Goal: Ask a question

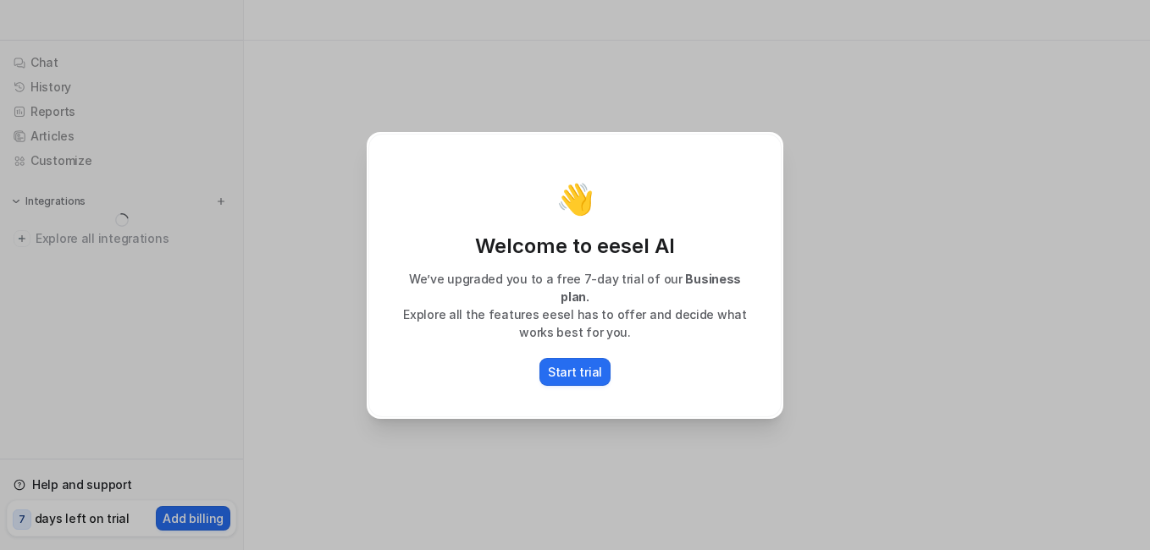
click at [588, 367] on p "Start trial" at bounding box center [575, 372] width 54 height 18
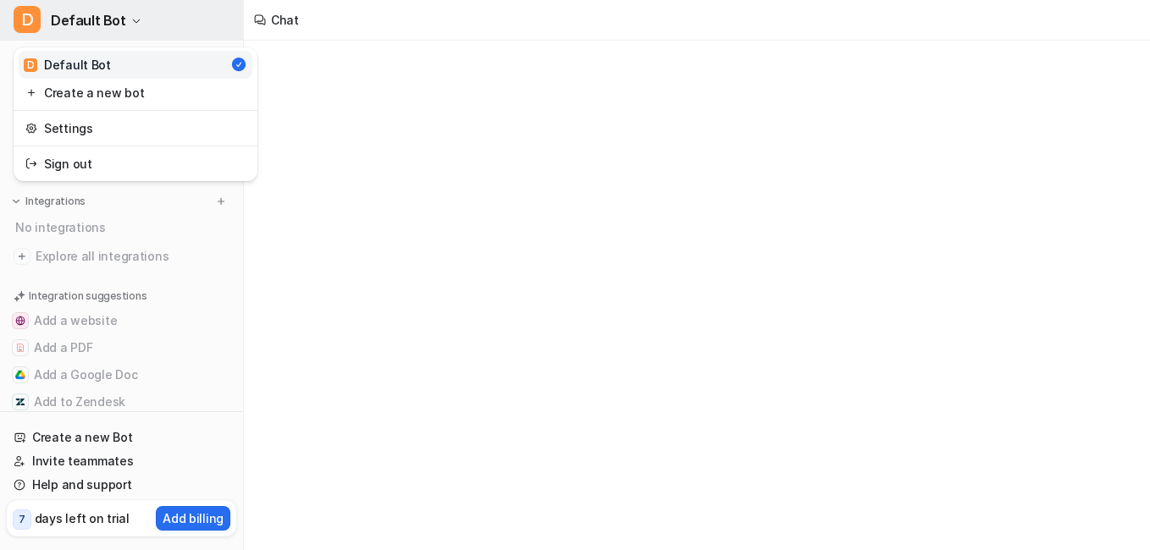
click at [136, 23] on button "D Default Bot" at bounding box center [121, 20] width 243 height 41
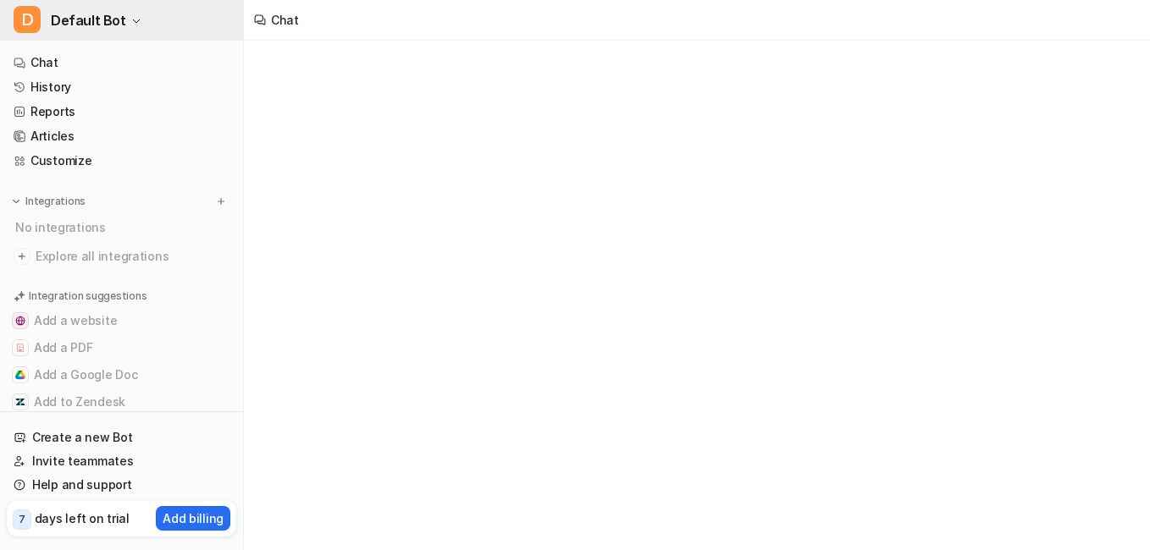
click at [131, 22] on icon "button" at bounding box center [136, 21] width 10 height 10
click at [483, 306] on div "Chat" at bounding box center [575, 275] width 1150 height 550
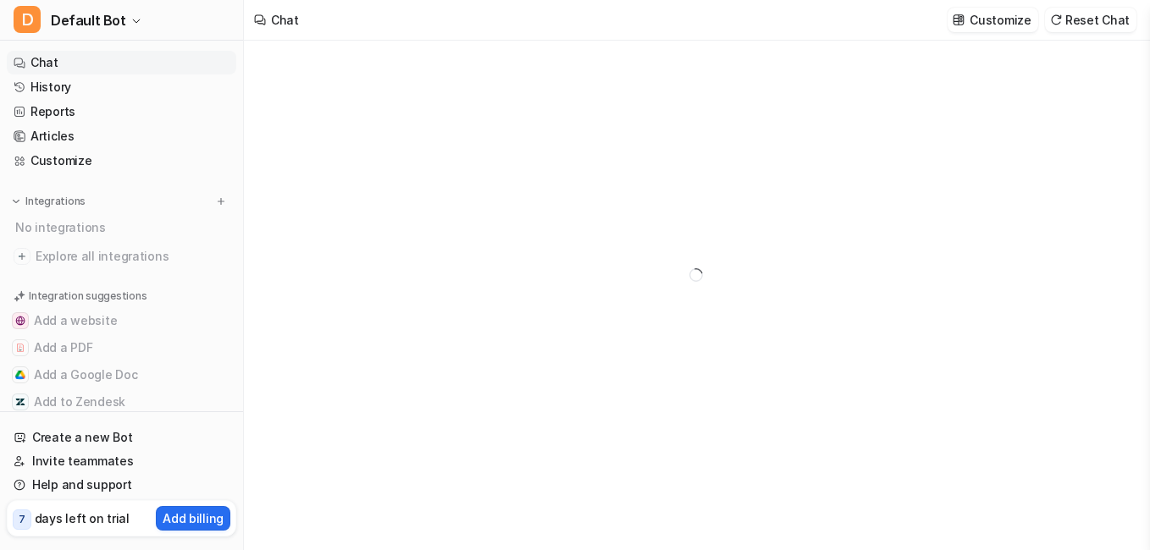
click at [156, 60] on link "Chat" at bounding box center [121, 63] width 229 height 24
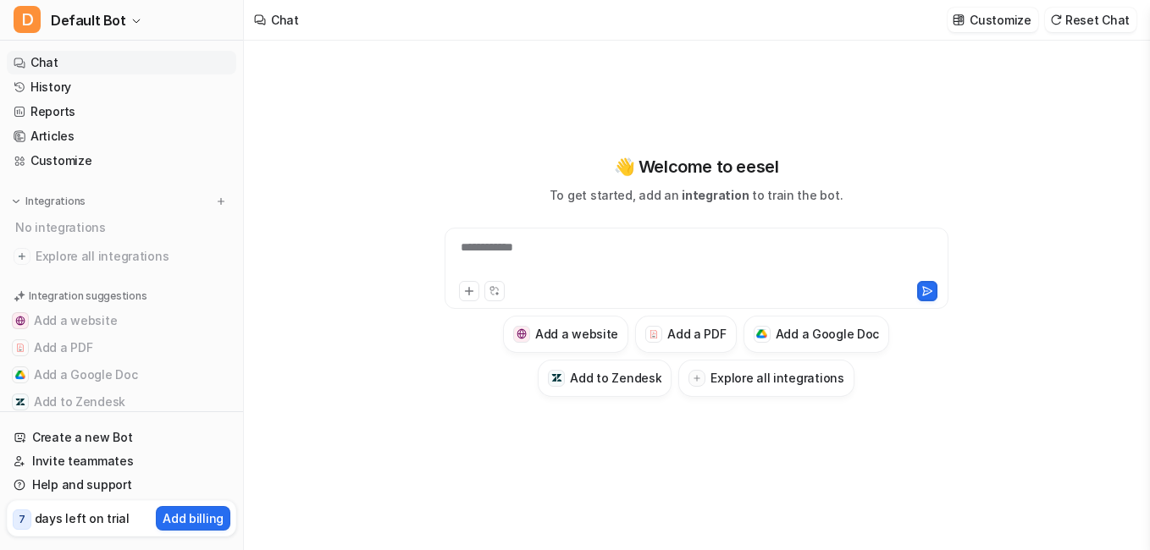
click at [269, 19] on div "Chat" at bounding box center [276, 20] width 65 height 41
click at [556, 251] on div at bounding box center [696, 258] width 495 height 39
paste div
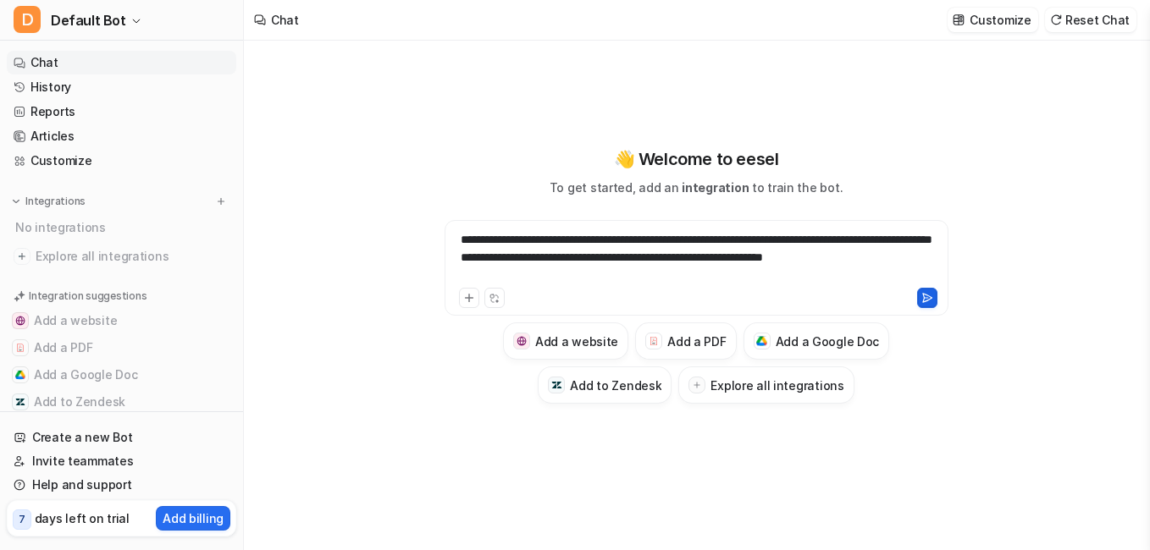
click at [927, 298] on icon at bounding box center [926, 298] width 9 height 8
